Goal: Transaction & Acquisition: Purchase product/service

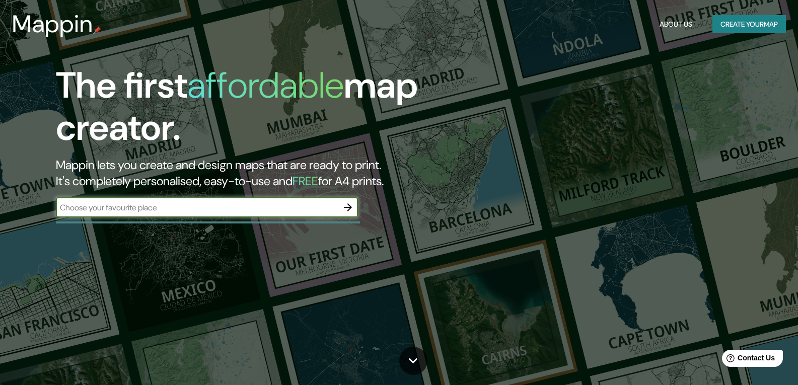
click at [163, 209] on input "text" at bounding box center [197, 208] width 282 height 12
paste input "[PERSON_NAME][STREET_ADDRESS]"
type input "[PERSON_NAME][STREET_ADDRESS]"
click at [348, 208] on icon "button" at bounding box center [348, 207] width 8 height 8
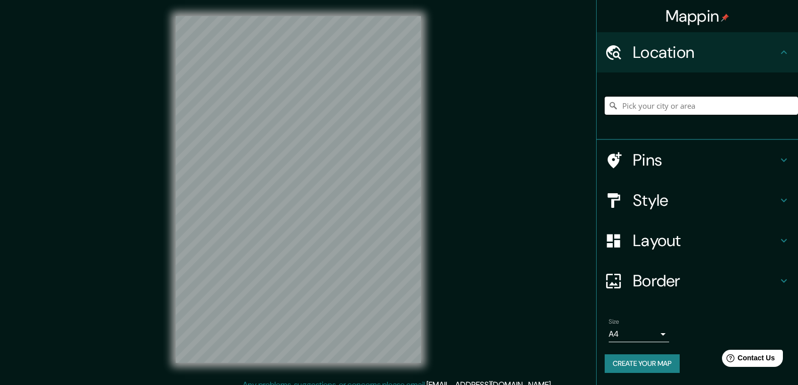
click at [681, 101] on input "Pick your city or area" at bounding box center [701, 106] width 193 height 18
paste input "[PERSON_NAME][STREET_ADDRESS]"
type input "[PERSON_NAME][STREET_ADDRESS]"
drag, startPoint x: 682, startPoint y: 135, endPoint x: 683, endPoint y: 143, distance: 7.6
click at [682, 137] on div "Edith Rodes Vej 2, 2200 Copenhague, Dinamarca Edith Rodes Vej 2 2200 Copenhague…" at bounding box center [697, 105] width 201 height 67
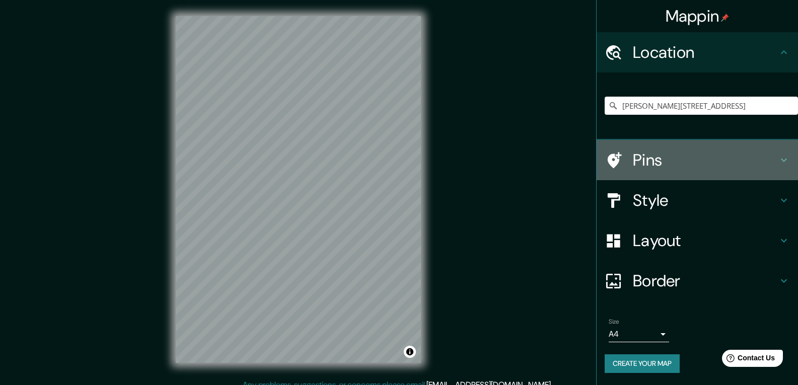
drag, startPoint x: 683, startPoint y: 151, endPoint x: 662, endPoint y: 212, distance: 64.2
click at [681, 152] on h4 "Pins" at bounding box center [705, 160] width 145 height 20
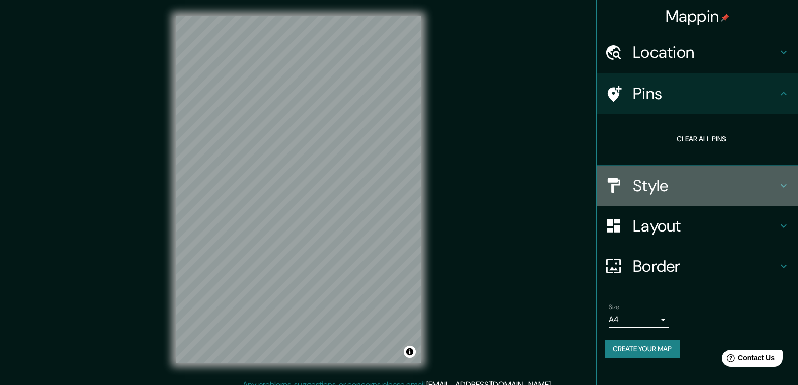
click at [664, 195] on h4 "Style" at bounding box center [705, 186] width 145 height 20
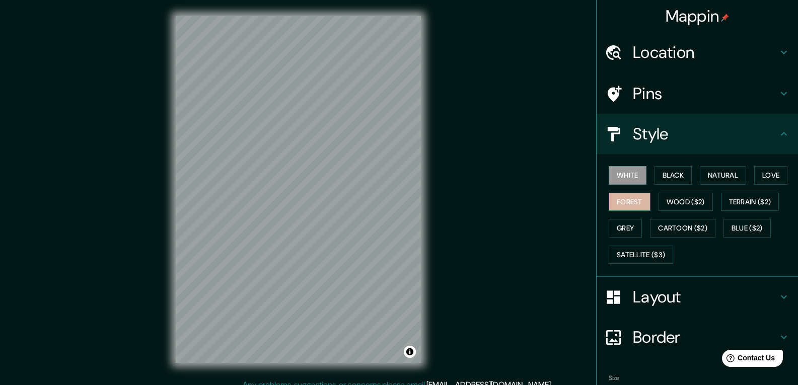
click at [626, 195] on button "Forest" at bounding box center [630, 202] width 42 height 19
click at [612, 227] on button "Grey" at bounding box center [625, 228] width 33 height 19
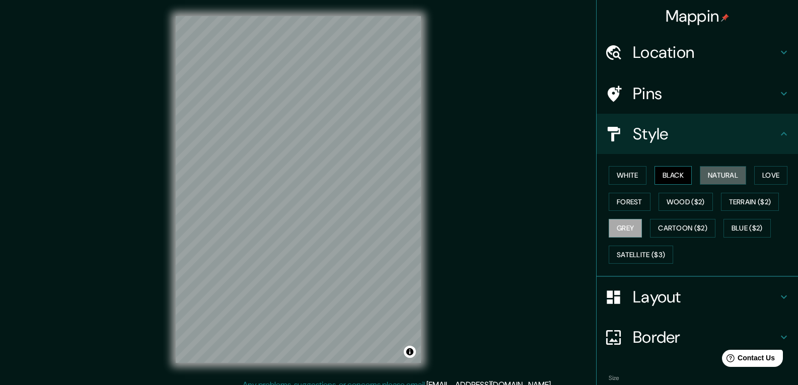
drag, startPoint x: 708, startPoint y: 177, endPoint x: 660, endPoint y: 167, distance: 49.0
click at [706, 176] on button "Natural" at bounding box center [723, 175] width 46 height 19
click at [659, 167] on button "Black" at bounding box center [673, 175] width 38 height 19
click at [618, 222] on button "Grey" at bounding box center [625, 228] width 33 height 19
click at [660, 177] on button "Black" at bounding box center [673, 175] width 38 height 19
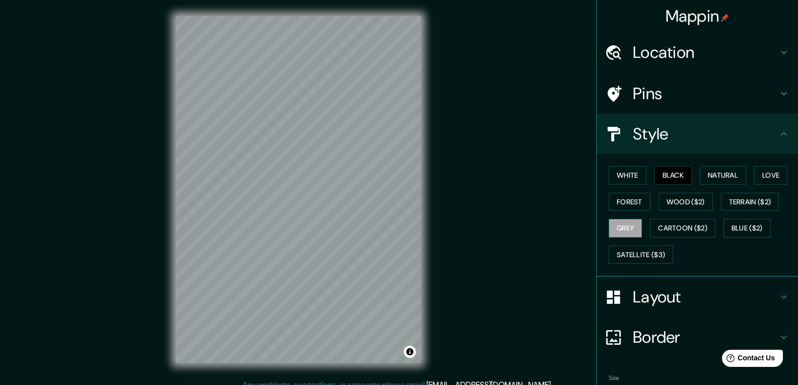
click at [625, 219] on button "Grey" at bounding box center [625, 228] width 33 height 19
click at [677, 300] on h4 "Layout" at bounding box center [705, 297] width 145 height 20
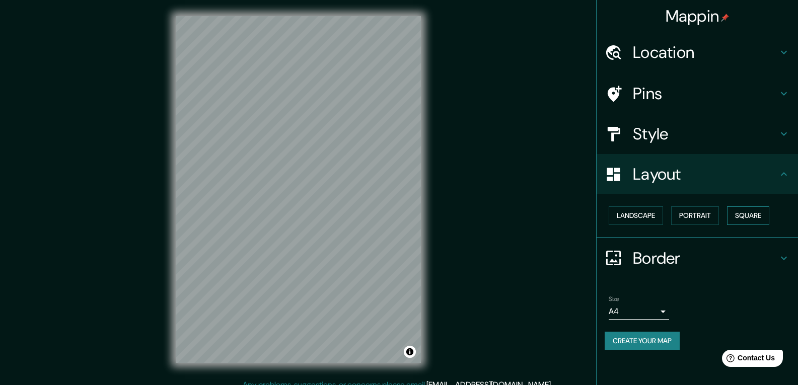
click at [754, 213] on button "Square" at bounding box center [748, 215] width 42 height 19
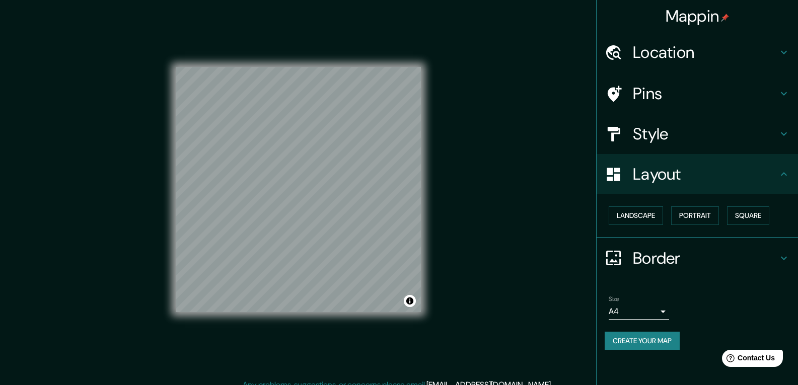
click at [652, 265] on h4 "Border" at bounding box center [705, 258] width 145 height 20
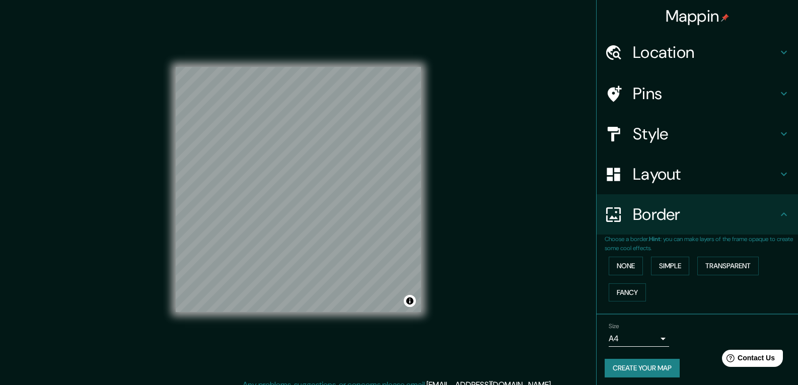
click at [668, 237] on p "Choose a border. Hint : you can make layers of the frame opaque to create some …" at bounding box center [701, 244] width 193 height 18
click at [665, 265] on button "Simple" at bounding box center [670, 266] width 38 height 19
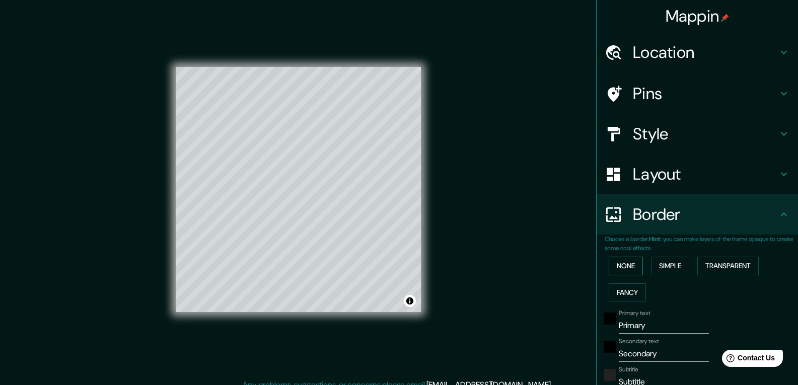
click at [623, 270] on button "None" at bounding box center [626, 266] width 34 height 19
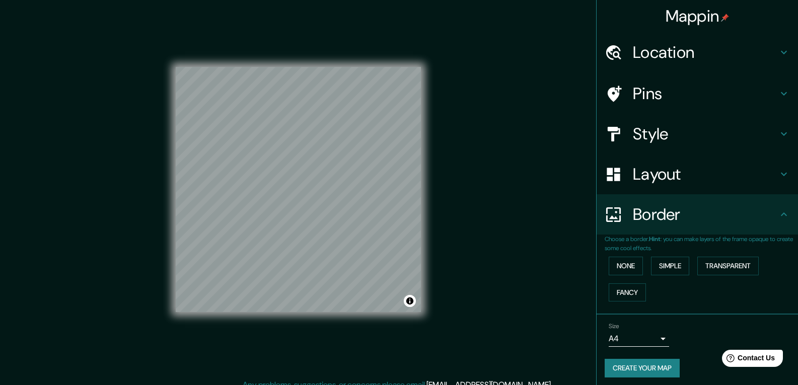
click at [642, 364] on button "Create your map" at bounding box center [642, 368] width 75 height 19
click at [631, 365] on button "Create your map" at bounding box center [642, 368] width 75 height 19
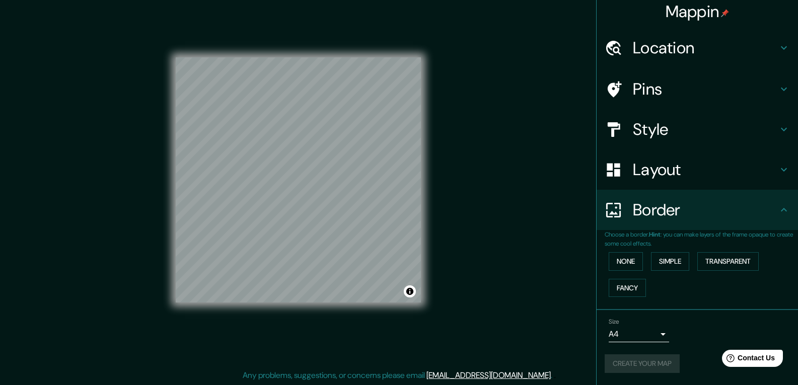
scroll to position [10, 0]
click at [616, 364] on button "Create your map" at bounding box center [642, 363] width 75 height 19
click at [681, 36] on div "Location" at bounding box center [697, 48] width 201 height 40
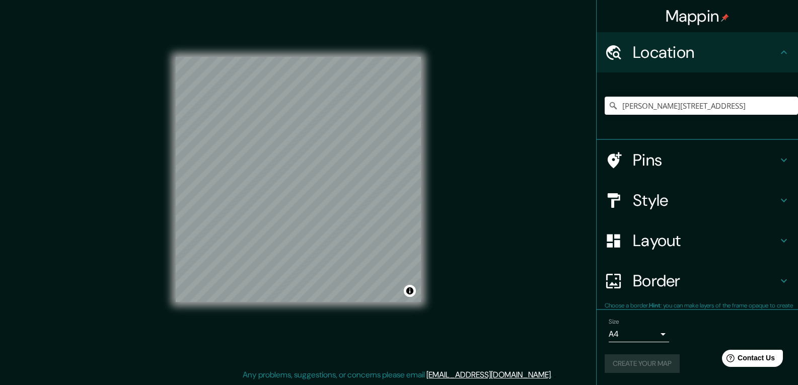
scroll to position [0, 0]
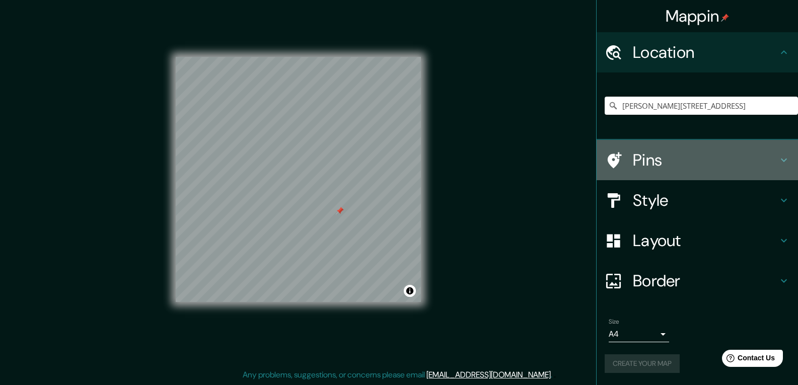
drag, startPoint x: 424, startPoint y: 265, endPoint x: 694, endPoint y: 169, distance: 286.0
click at [694, 169] on h4 "Pins" at bounding box center [705, 160] width 145 height 20
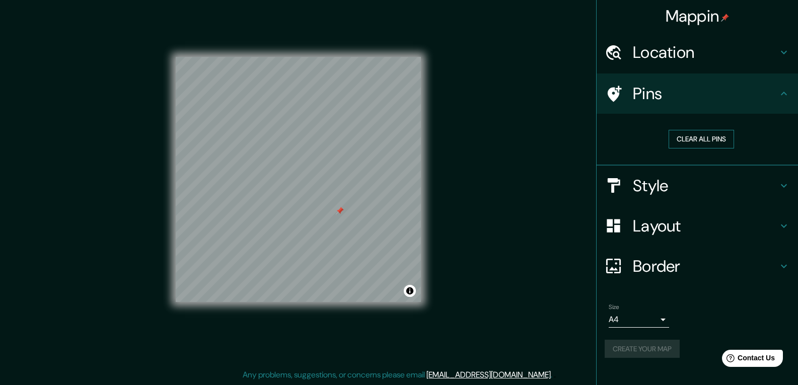
click at [719, 135] on button "Clear all pins" at bounding box center [701, 139] width 65 height 19
click at [673, 345] on div "Create your map" at bounding box center [697, 349] width 185 height 19
drag, startPoint x: 673, startPoint y: 345, endPoint x: 706, endPoint y: 356, distance: 34.5
click at [673, 345] on button "Create your map" at bounding box center [642, 349] width 75 height 19
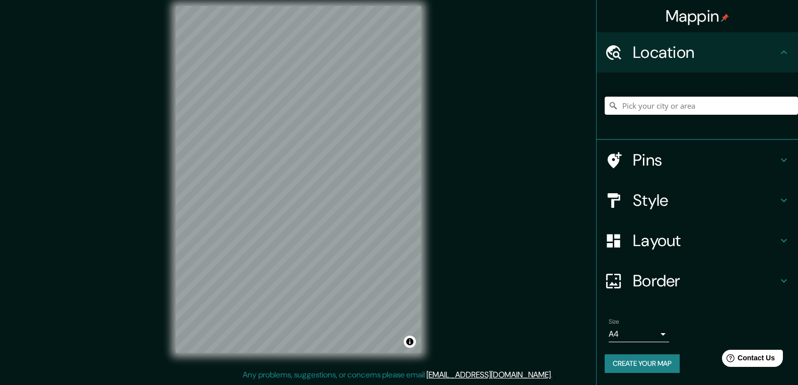
click at [670, 101] on input "Pick your city or area" at bounding box center [701, 106] width 193 height 18
paste input "[PERSON_NAME][STREET_ADDRESS]"
type input "[PERSON_NAME][STREET_ADDRESS]"
click at [579, 256] on div "Mappin Location [PERSON_NAME][STREET_ADDRESS][PERSON_NAME], [GEOGRAPHIC_DATA] […" at bounding box center [399, 187] width 798 height 395
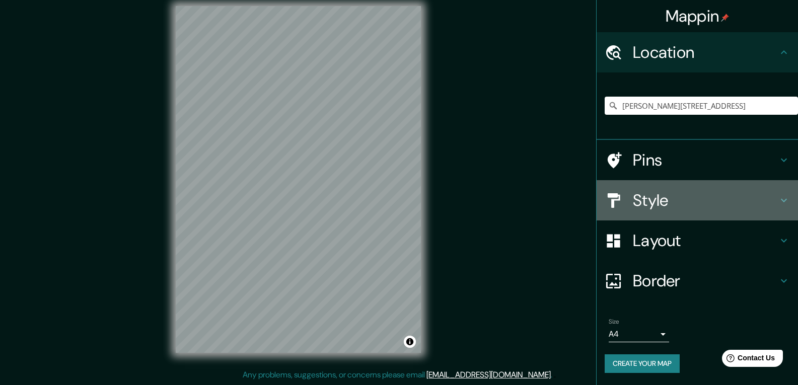
click at [663, 193] on h4 "Style" at bounding box center [705, 200] width 145 height 20
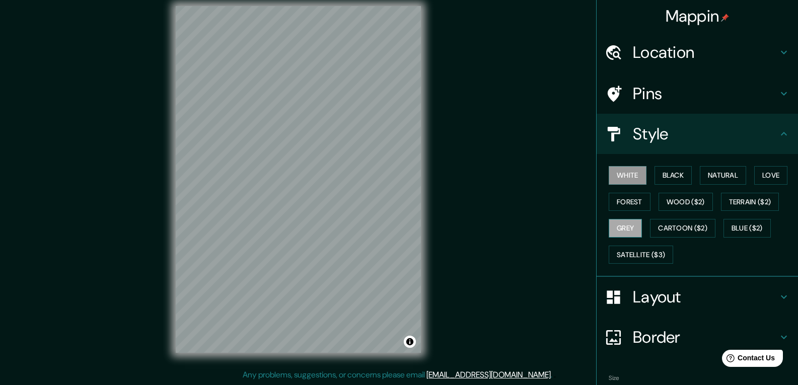
click at [625, 220] on button "Grey" at bounding box center [625, 228] width 33 height 19
click at [650, 301] on h4 "Layout" at bounding box center [705, 297] width 145 height 20
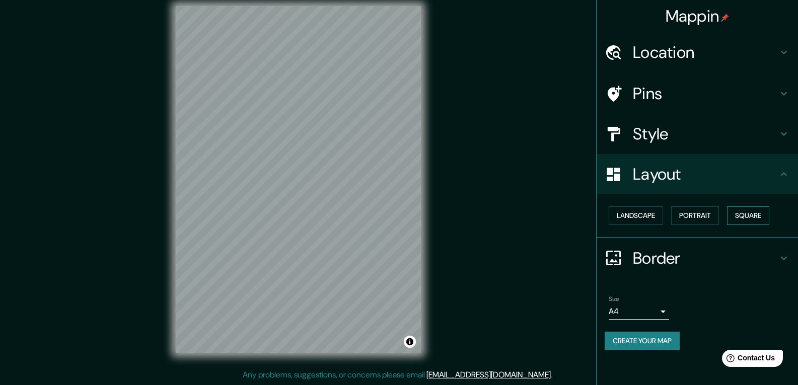
click at [744, 216] on button "Square" at bounding box center [748, 215] width 42 height 19
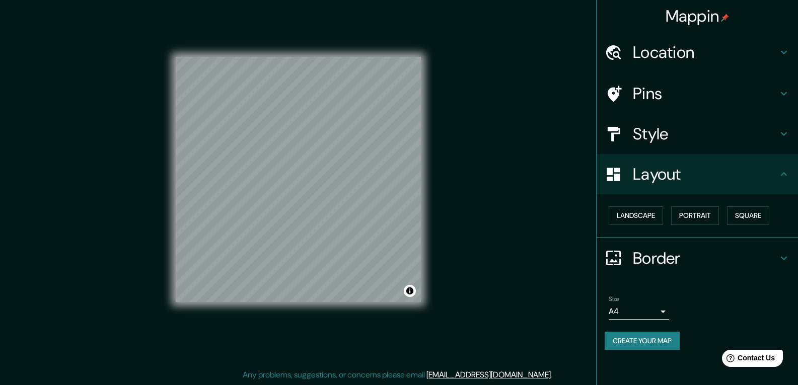
click at [653, 343] on button "Create your map" at bounding box center [642, 341] width 75 height 19
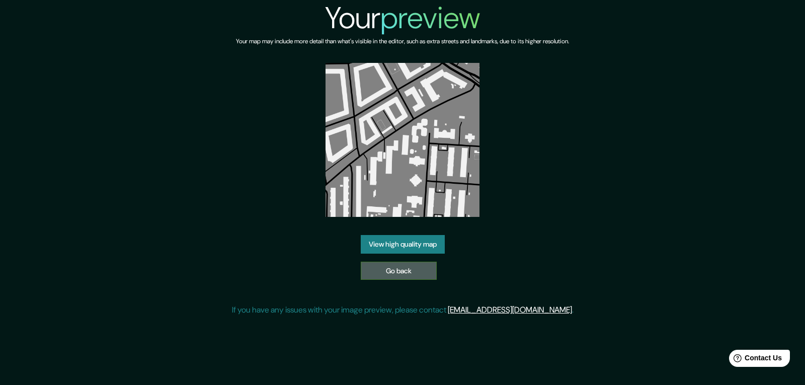
click at [393, 267] on link "Go back" at bounding box center [399, 271] width 76 height 19
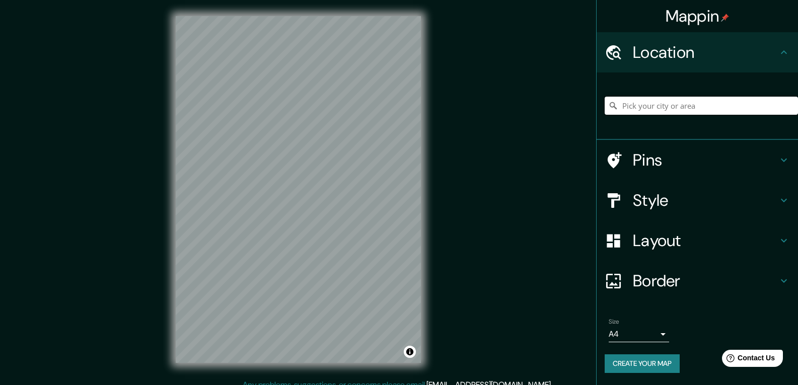
click at [679, 111] on input "Pick your city or area" at bounding box center [701, 106] width 193 height 18
click at [731, 110] on input "Pick your city or area" at bounding box center [701, 106] width 193 height 18
click at [639, 114] on input "Pick your city or area" at bounding box center [701, 106] width 193 height 18
paste input "[PERSON_NAME][STREET_ADDRESS]"
type input "[PERSON_NAME][STREET_ADDRESS]"
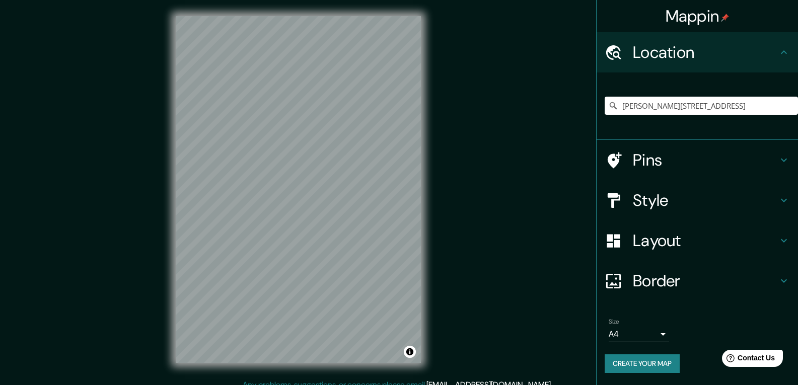
click at [711, 161] on h4 "Pins" at bounding box center [705, 160] width 145 height 20
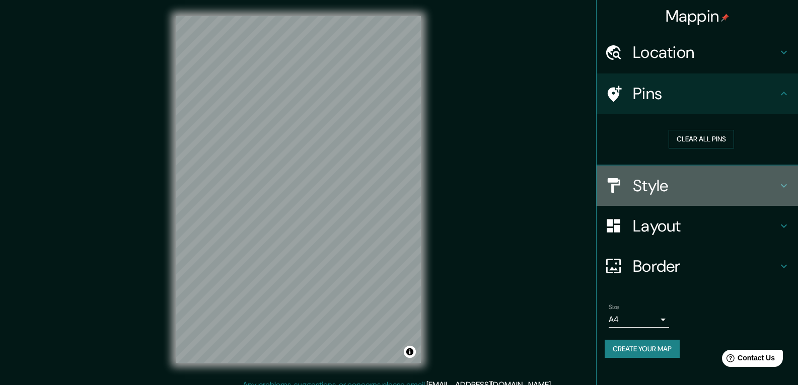
click at [690, 183] on h4 "Style" at bounding box center [705, 186] width 145 height 20
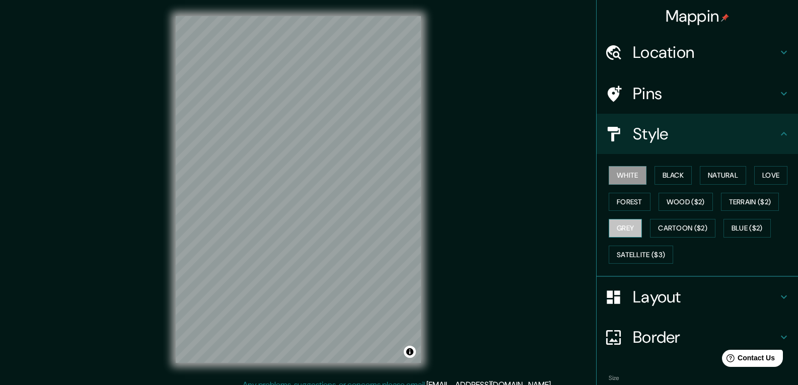
click at [610, 220] on button "Grey" at bounding box center [625, 228] width 33 height 19
click at [670, 297] on h4 "Layout" at bounding box center [705, 297] width 145 height 20
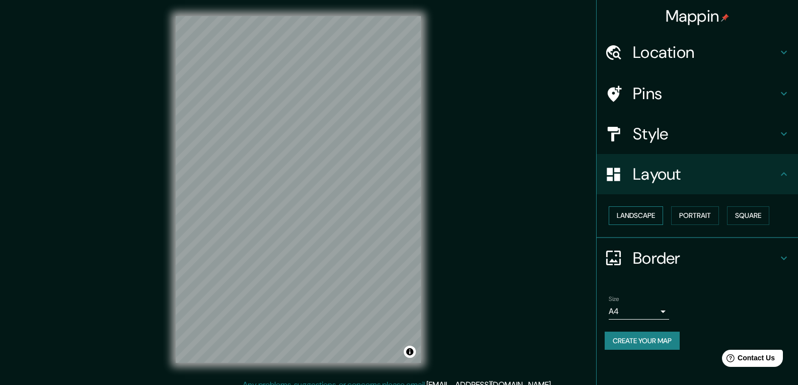
click at [646, 215] on button "Landscape" at bounding box center [636, 215] width 54 height 19
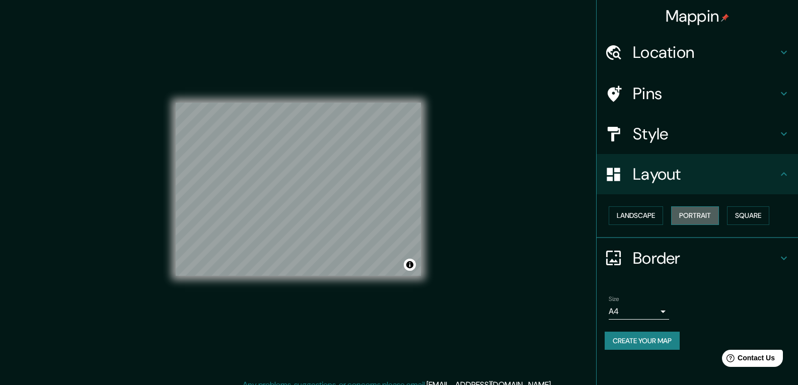
click at [702, 217] on button "Portrait" at bounding box center [695, 215] width 48 height 19
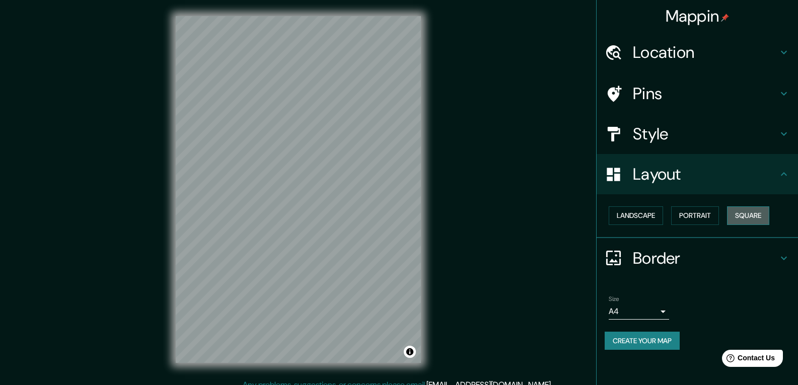
click at [733, 216] on button "Square" at bounding box center [748, 215] width 42 height 19
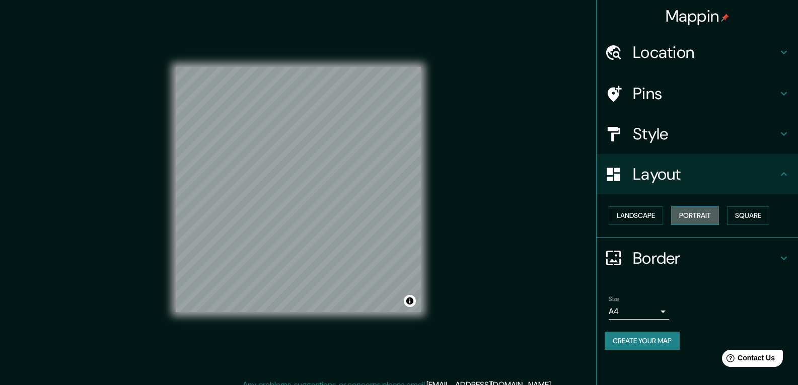
click at [699, 217] on button "Portrait" at bounding box center [695, 215] width 48 height 19
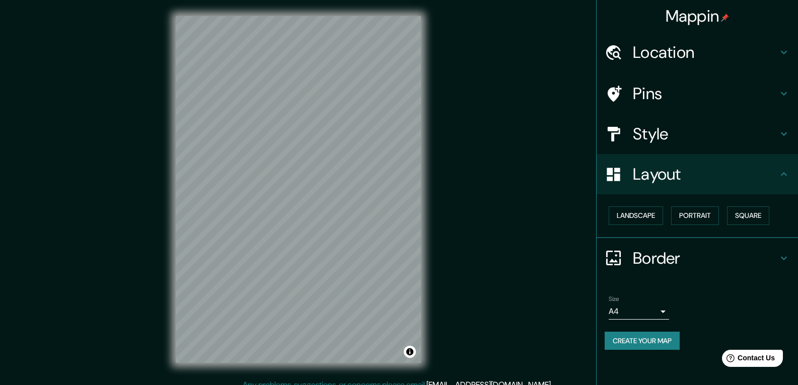
click at [680, 349] on button "Create your map" at bounding box center [642, 341] width 75 height 19
